Goal: Check status: Check status

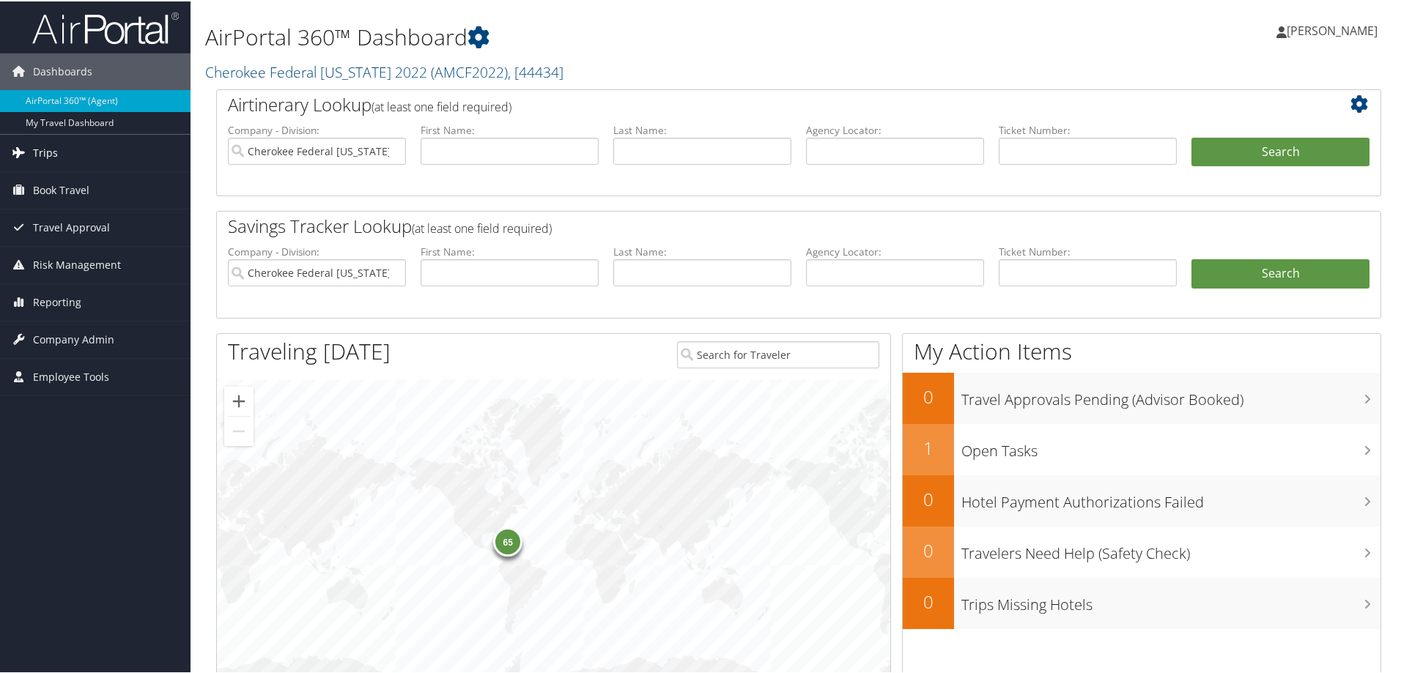
click at [47, 157] on span "Trips" at bounding box center [45, 151] width 25 height 37
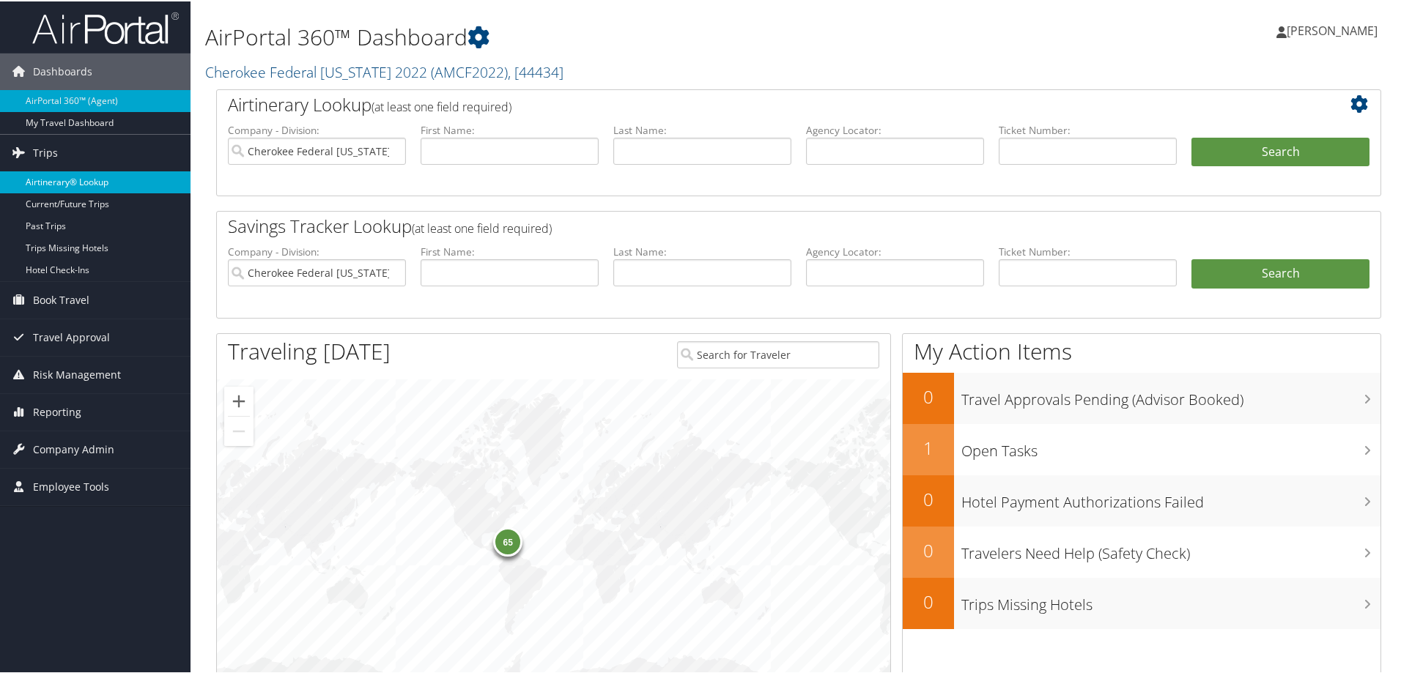
click at [72, 188] on link "Airtinerary® Lookup" at bounding box center [95, 181] width 190 height 22
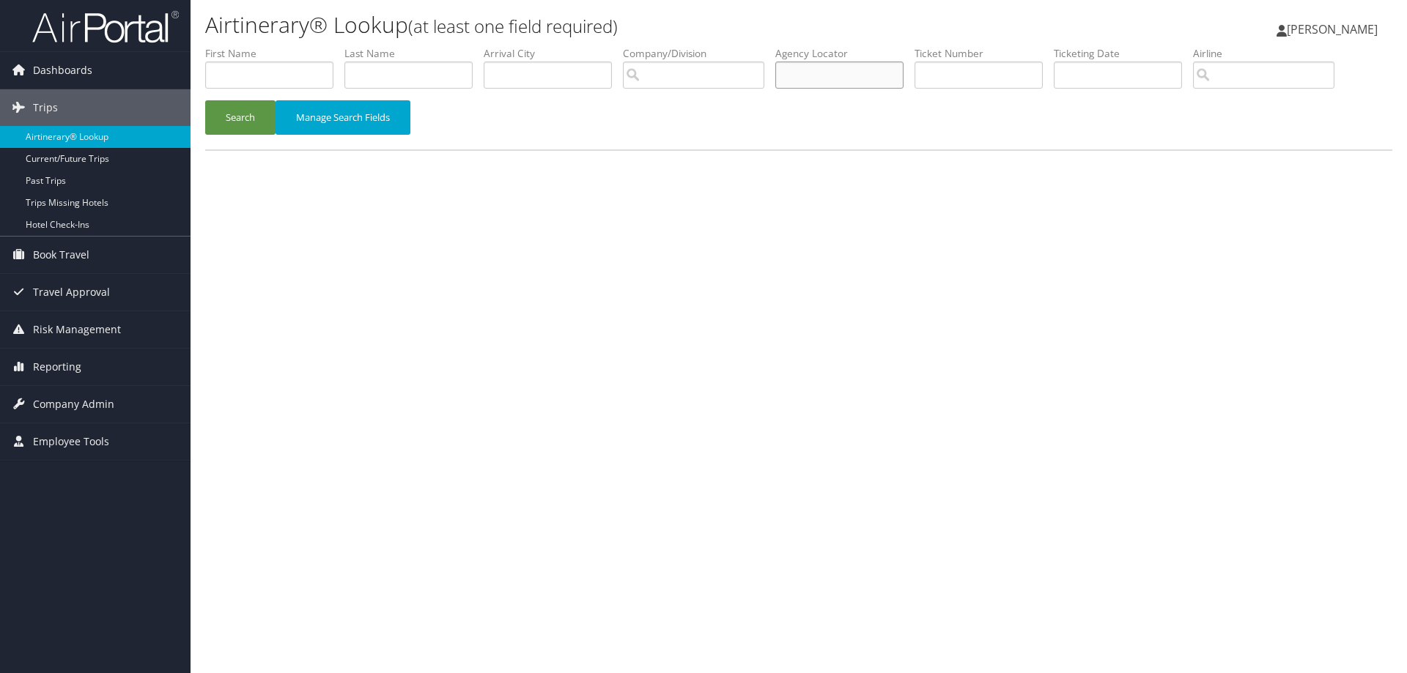
click at [851, 74] on input "text" at bounding box center [839, 75] width 128 height 27
type input "DMYVTB"
click at [243, 116] on button "Search" at bounding box center [240, 117] width 70 height 34
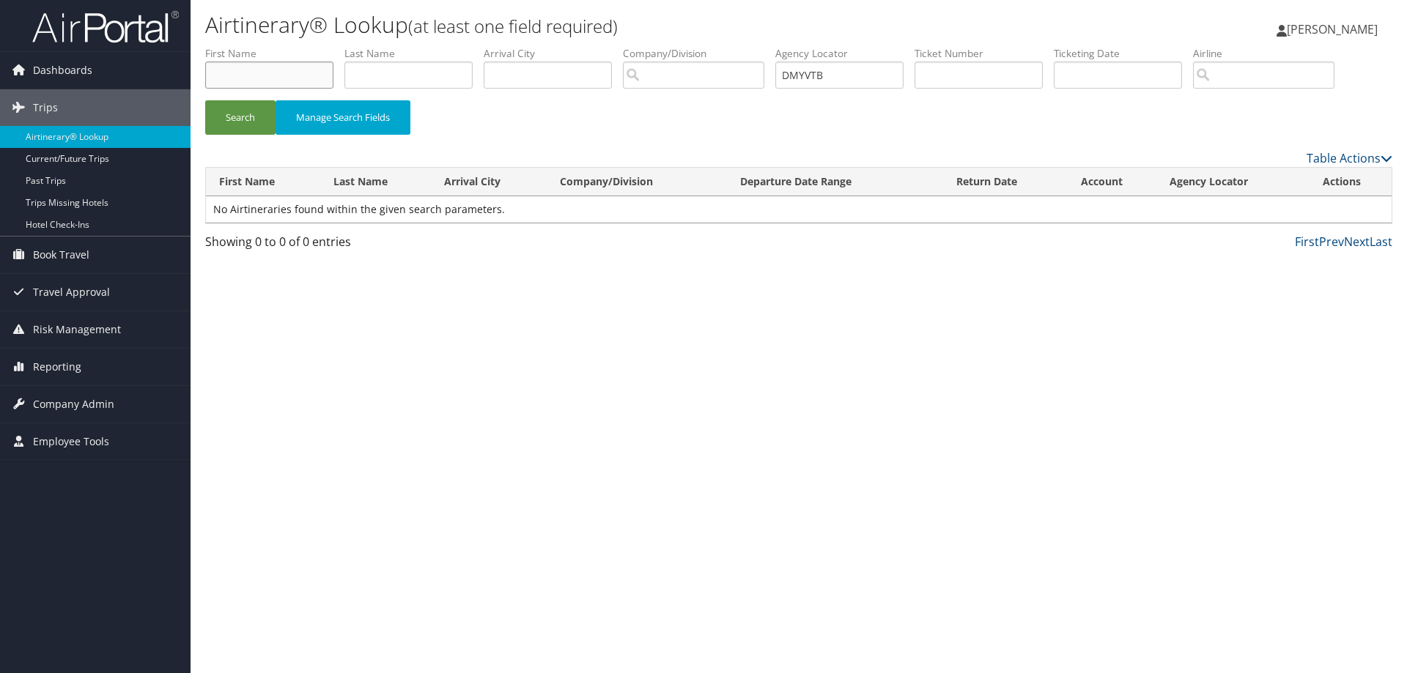
click at [290, 76] on input "text" at bounding box center [269, 75] width 128 height 27
type input "[PERSON_NAME]"
click at [379, 60] on label "Last Name" at bounding box center [413, 53] width 139 height 15
click at [388, 68] on input "text" at bounding box center [408, 75] width 128 height 27
type input "[PERSON_NAME]"
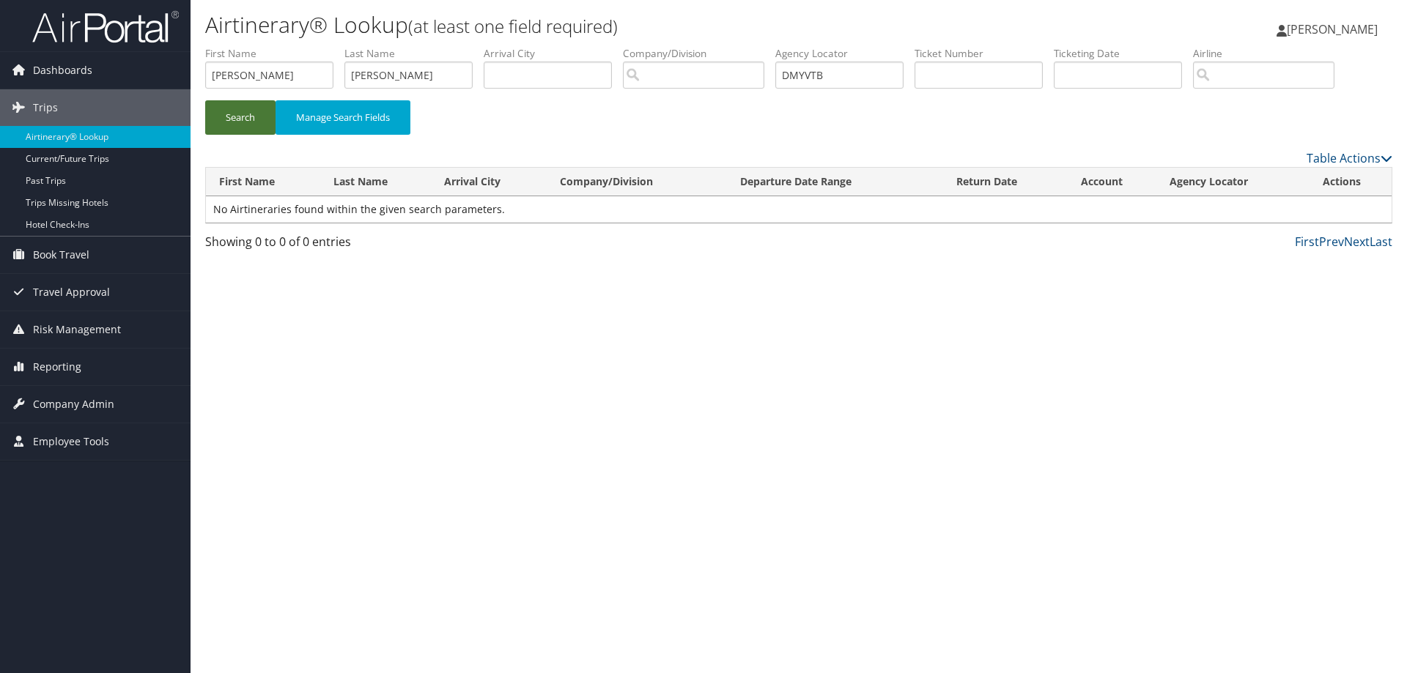
click at [247, 119] on button "Search" at bounding box center [240, 117] width 70 height 34
drag, startPoint x: 867, startPoint y: 73, endPoint x: 682, endPoint y: 82, distance: 184.8
click at [682, 46] on ul "First Name [PERSON_NAME] Last Name [PERSON_NAME] Departure City Arrival City Co…" at bounding box center [798, 46] width 1187 height 0
click at [990, 72] on input "text" at bounding box center [978, 75] width 128 height 27
paste input "GNGIN CVG25"
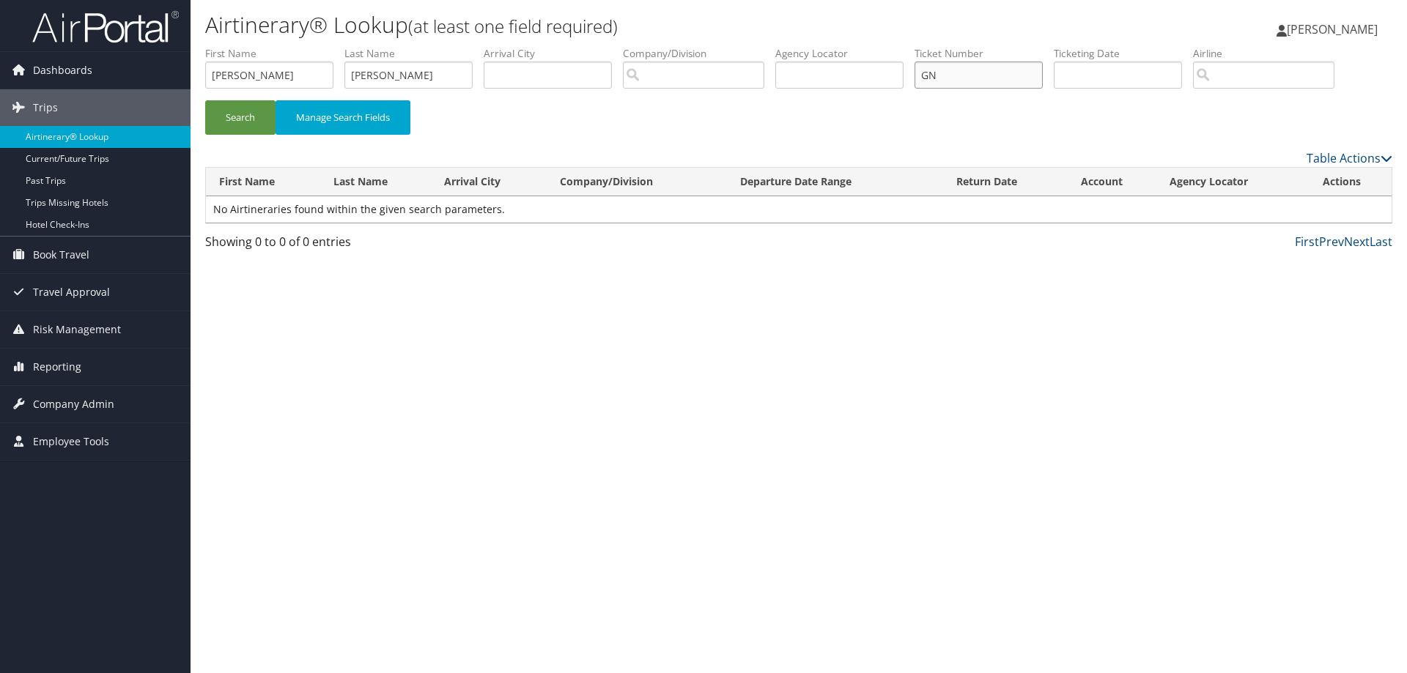
type input "G"
type input "0167311864785"
click at [224, 122] on button "Search" at bounding box center [240, 117] width 70 height 34
drag, startPoint x: 417, startPoint y: 70, endPoint x: 325, endPoint y: 78, distance: 91.9
click at [325, 46] on ul "First Name [PERSON_NAME] Last Name [PERSON_NAME] Departure City Arrival City Co…" at bounding box center [798, 46] width 1187 height 0
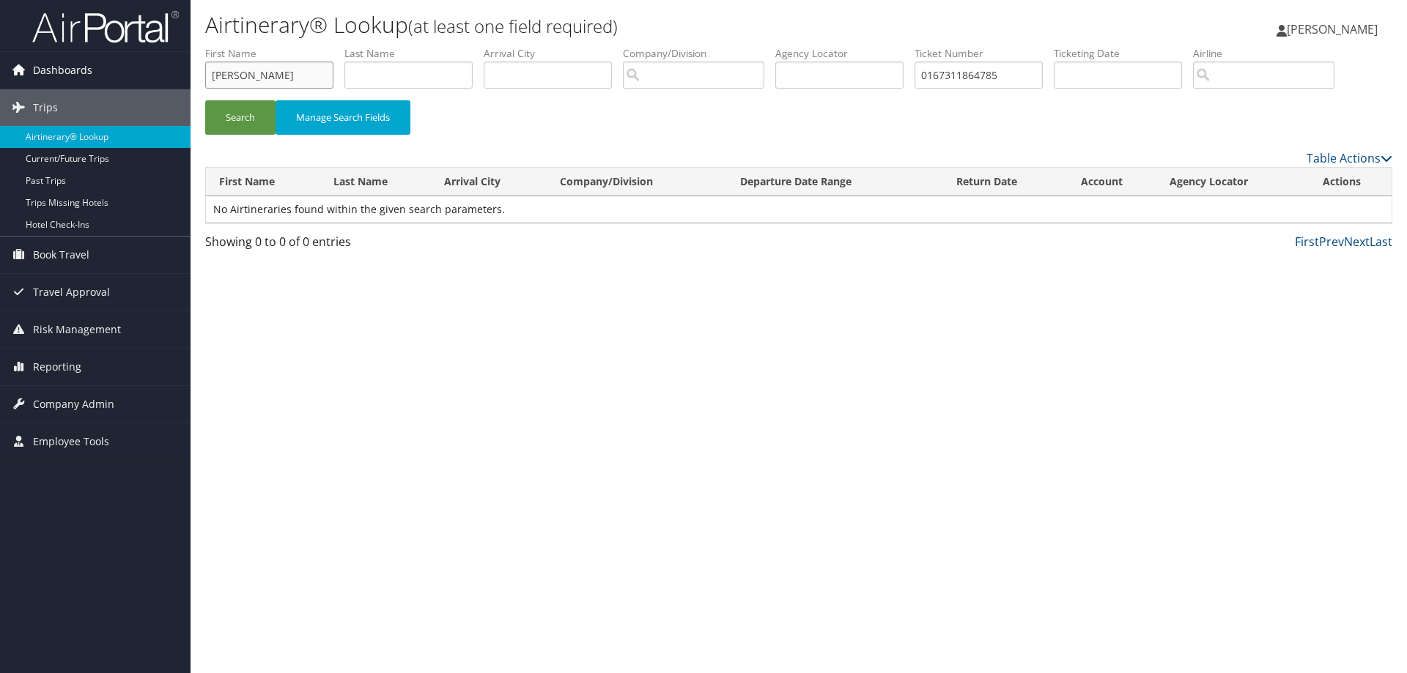
drag, startPoint x: 264, startPoint y: 70, endPoint x: 177, endPoint y: 69, distance: 86.5
click at [177, 69] on div "Dashboards AirPortal 360™ (Agent) My Travel Dashboard Trips Airtinerary® Lookup…" at bounding box center [703, 336] width 1407 height 673
click at [234, 116] on button "Search" at bounding box center [240, 117] width 70 height 34
click at [227, 116] on button "Search" at bounding box center [240, 117] width 70 height 34
click at [1007, 78] on input "0167311864785" at bounding box center [978, 75] width 128 height 27
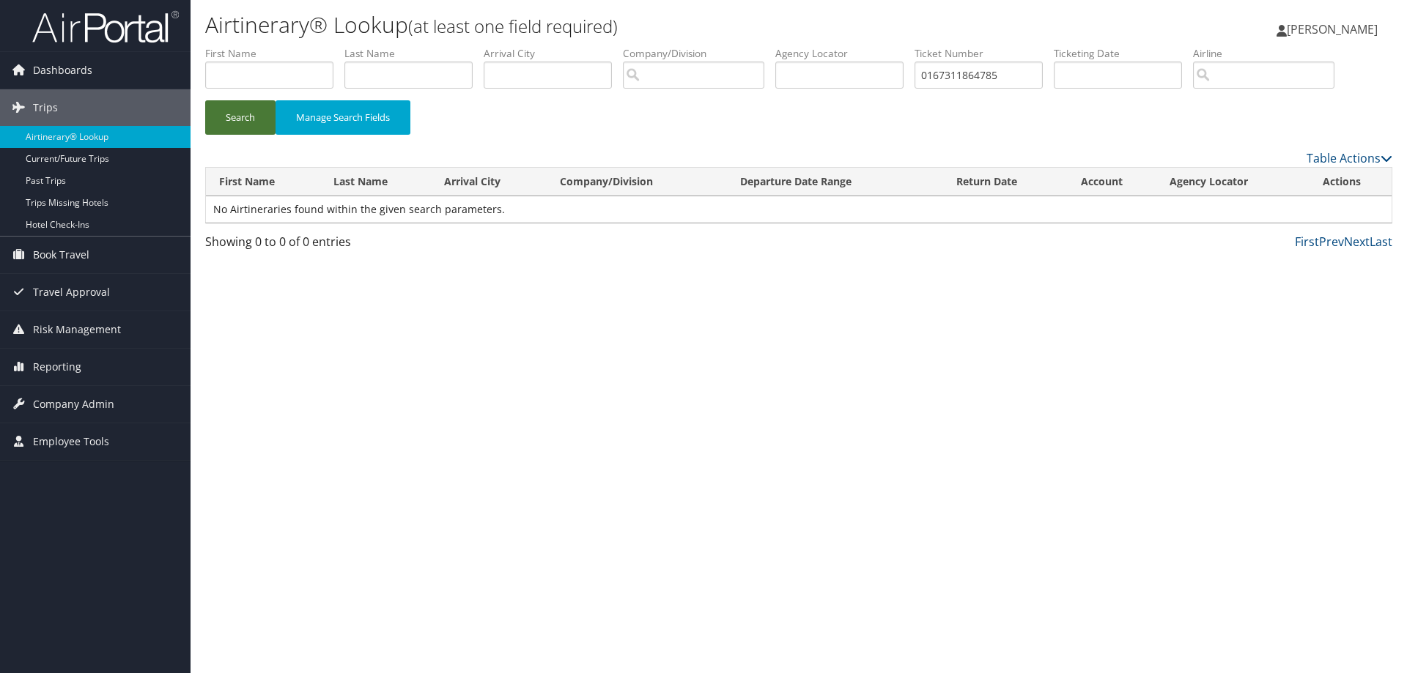
click at [223, 126] on button "Search" at bounding box center [240, 117] width 70 height 34
